Goal: Task Accomplishment & Management: Manage account settings

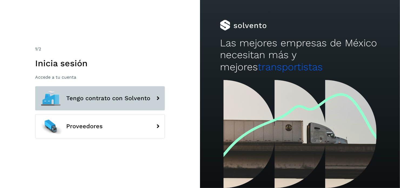
click at [103, 96] on span "Tengo contrato con Solvento" at bounding box center [108, 98] width 84 height 6
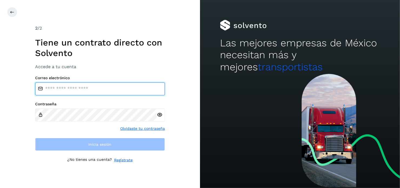
click at [57, 90] on input "email" at bounding box center [100, 89] width 130 height 13
type input "**********"
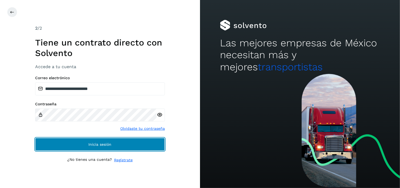
click at [98, 143] on span "Inicia sesión" at bounding box center [100, 145] width 23 height 4
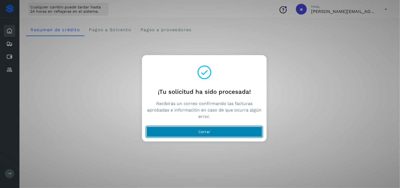
click at [209, 131] on span "Cerrar" at bounding box center [204, 132] width 12 height 4
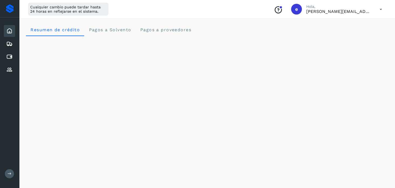
click at [380, 10] on icon at bounding box center [381, 9] width 11 height 11
click at [349, 33] on div "Cerrar sesión" at bounding box center [354, 35] width 64 height 10
